Goal: Information Seeking & Learning: Learn about a topic

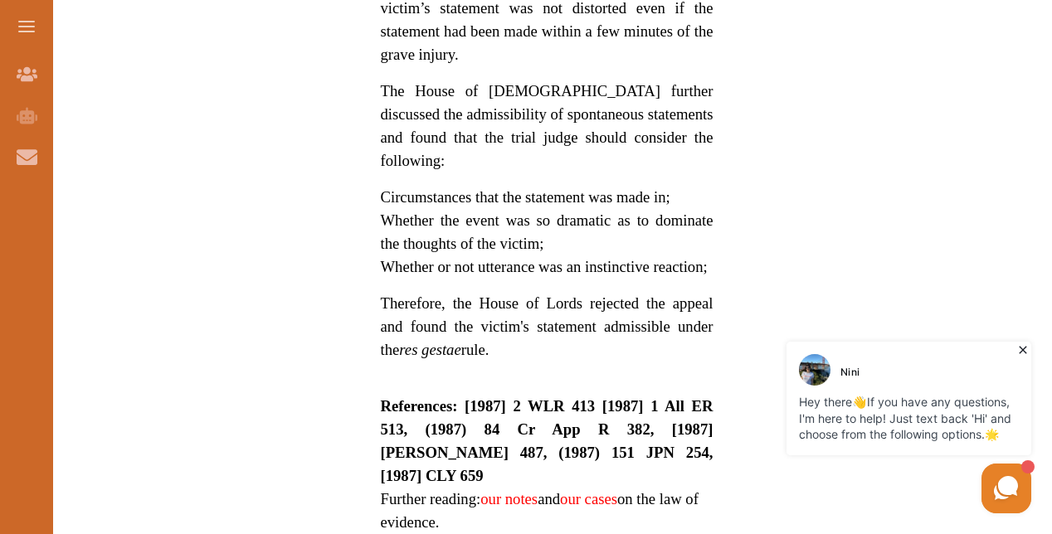
scroll to position [1908, 0]
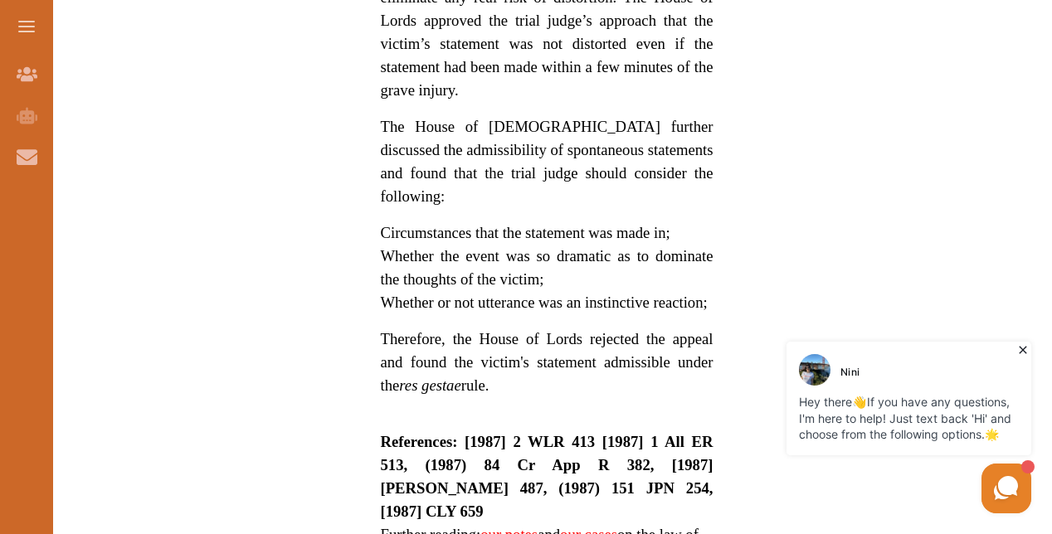
click at [522, 526] on link "our notes" at bounding box center [508, 534] width 57 height 17
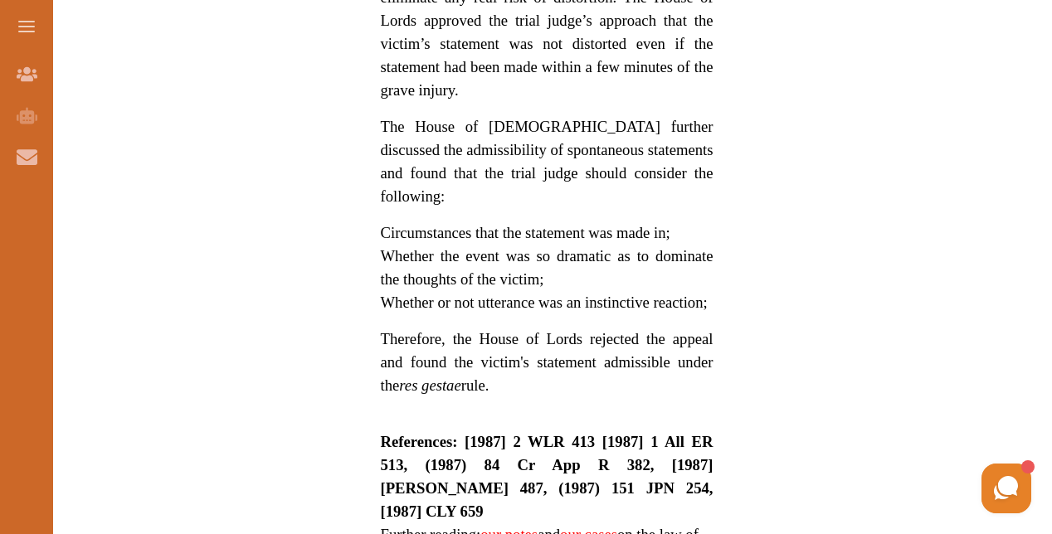
click at [609, 526] on link "our cases" at bounding box center [588, 534] width 57 height 17
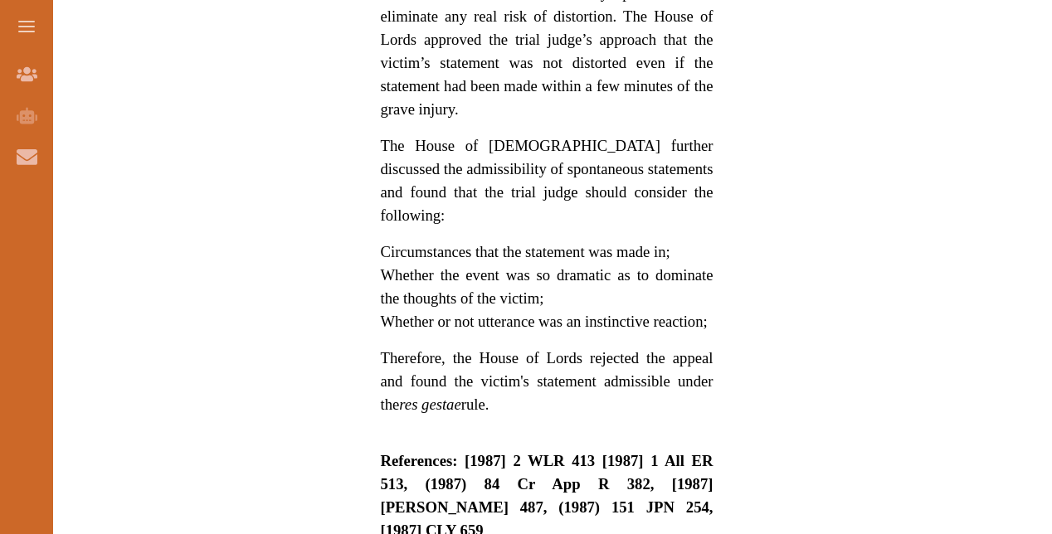
scroll to position [1908, 0]
